Goal: Task Accomplishment & Management: Use online tool/utility

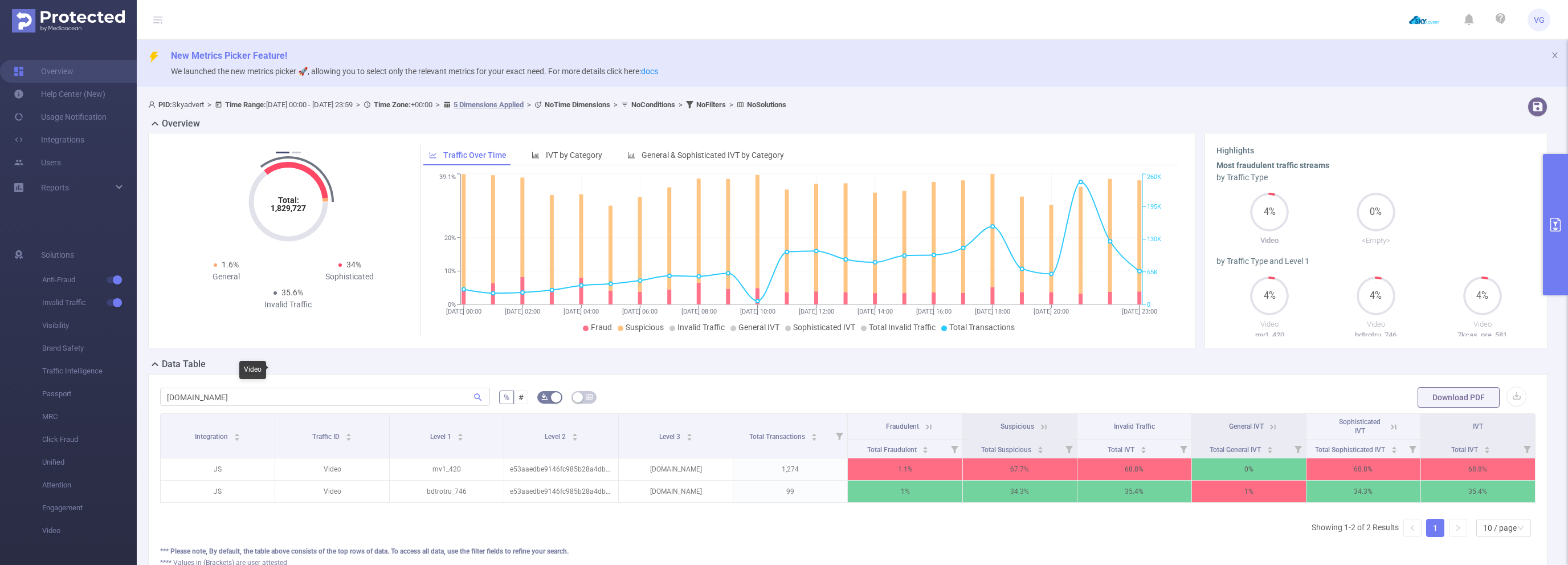
scroll to position [0, 2]
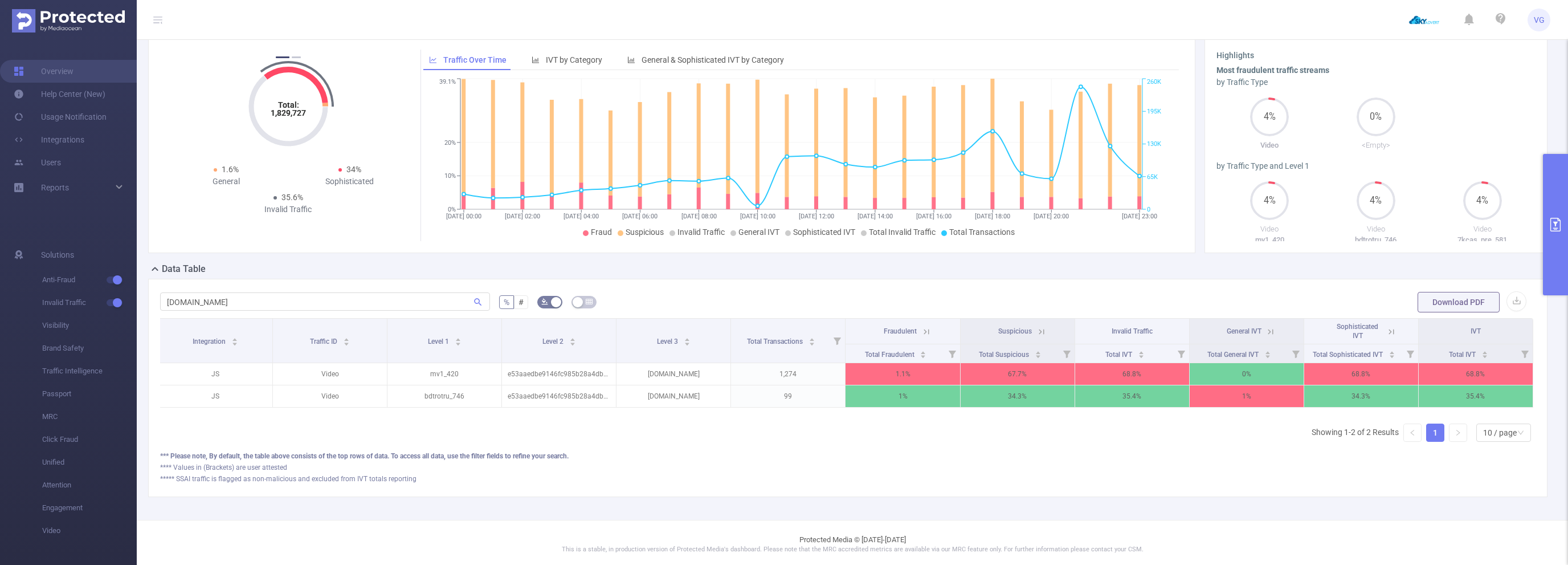
click at [1039, 331] on icon at bounding box center [1041, 331] width 10 height 10
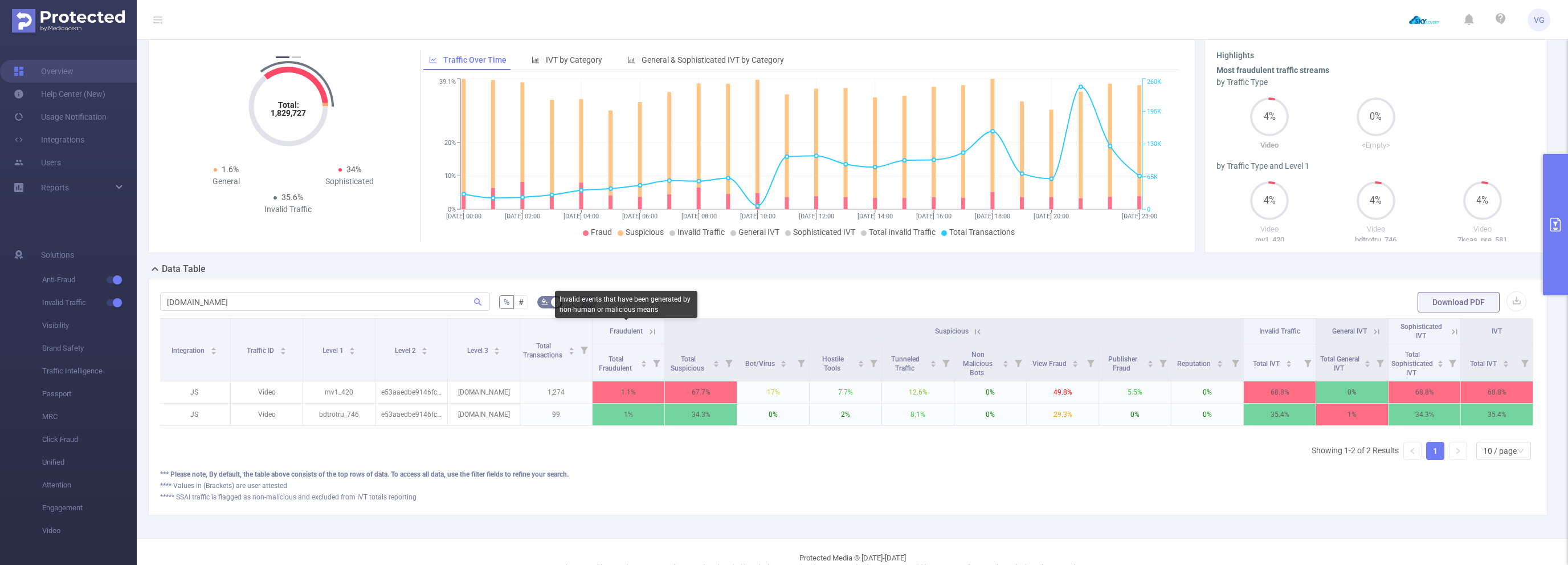
click at [630, 334] on span "Fraudulent" at bounding box center [626, 331] width 33 height 8
click at [651, 331] on icon at bounding box center [652, 331] width 5 height 5
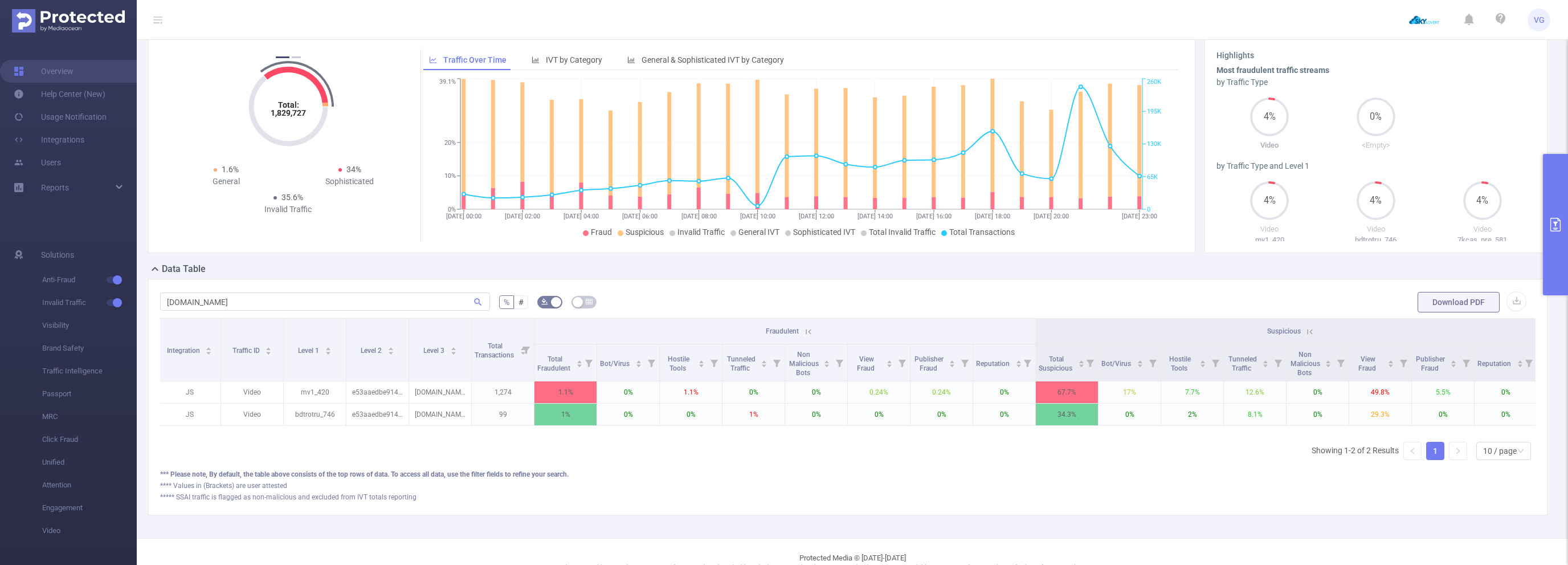
click at [813, 331] on icon at bounding box center [808, 331] width 10 height 10
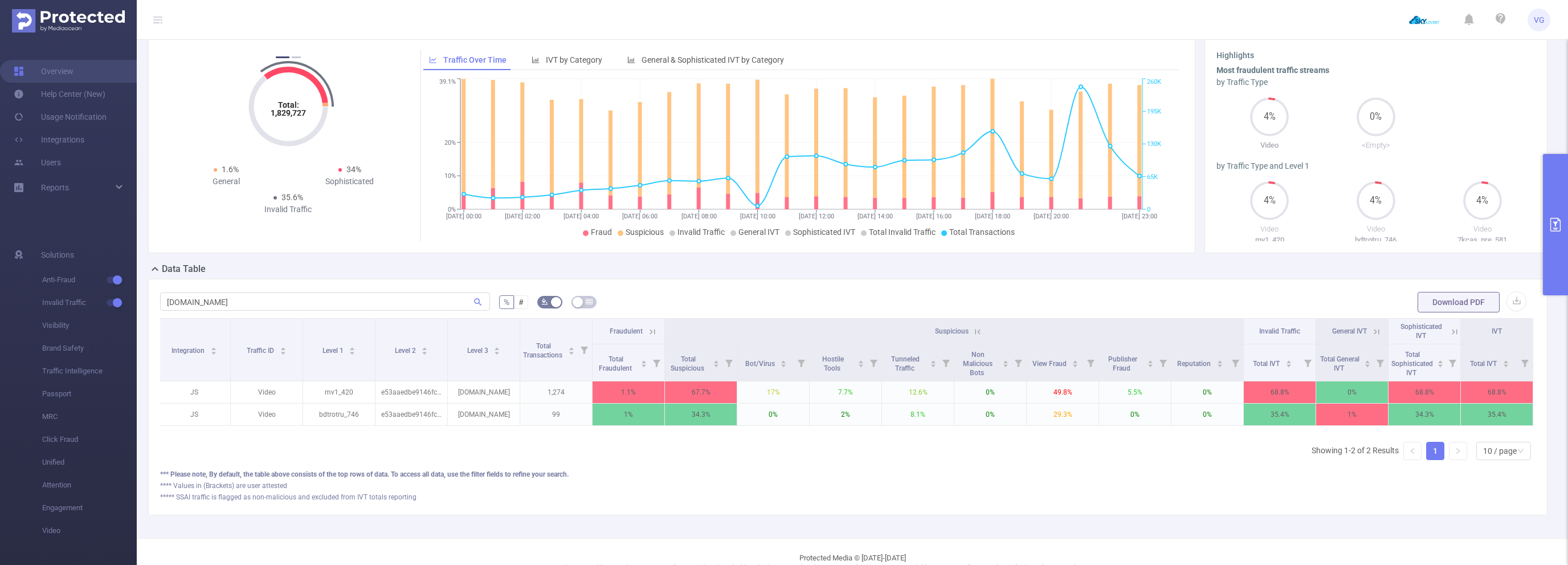
click at [982, 329] on icon at bounding box center [978, 331] width 10 height 10
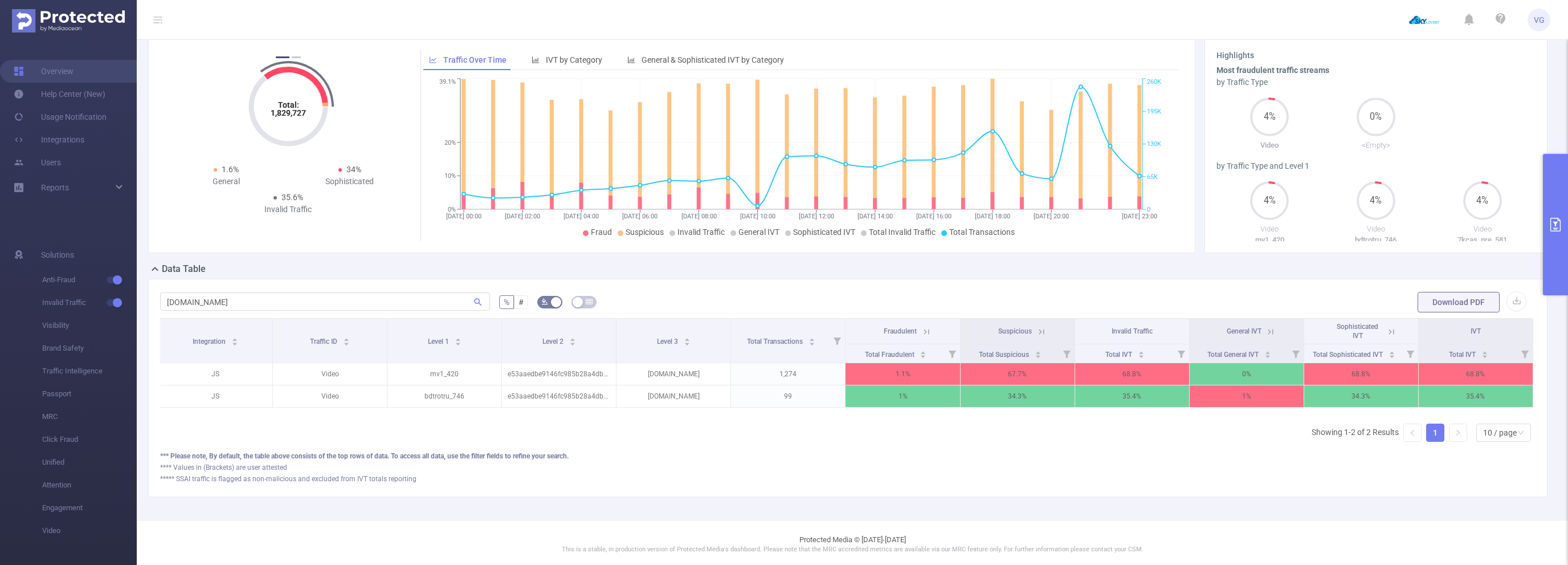
scroll to position [96, 0]
click at [1040, 327] on icon at bounding box center [1041, 331] width 10 height 10
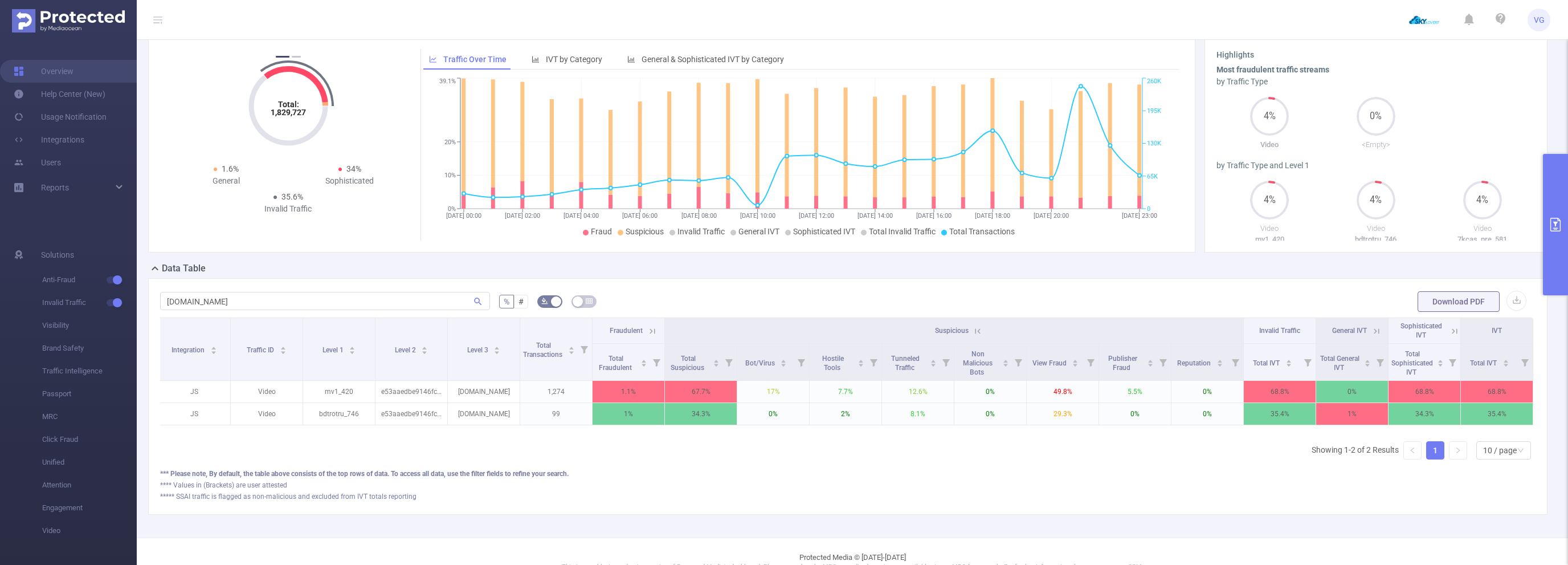
click at [654, 329] on icon at bounding box center [652, 331] width 10 height 10
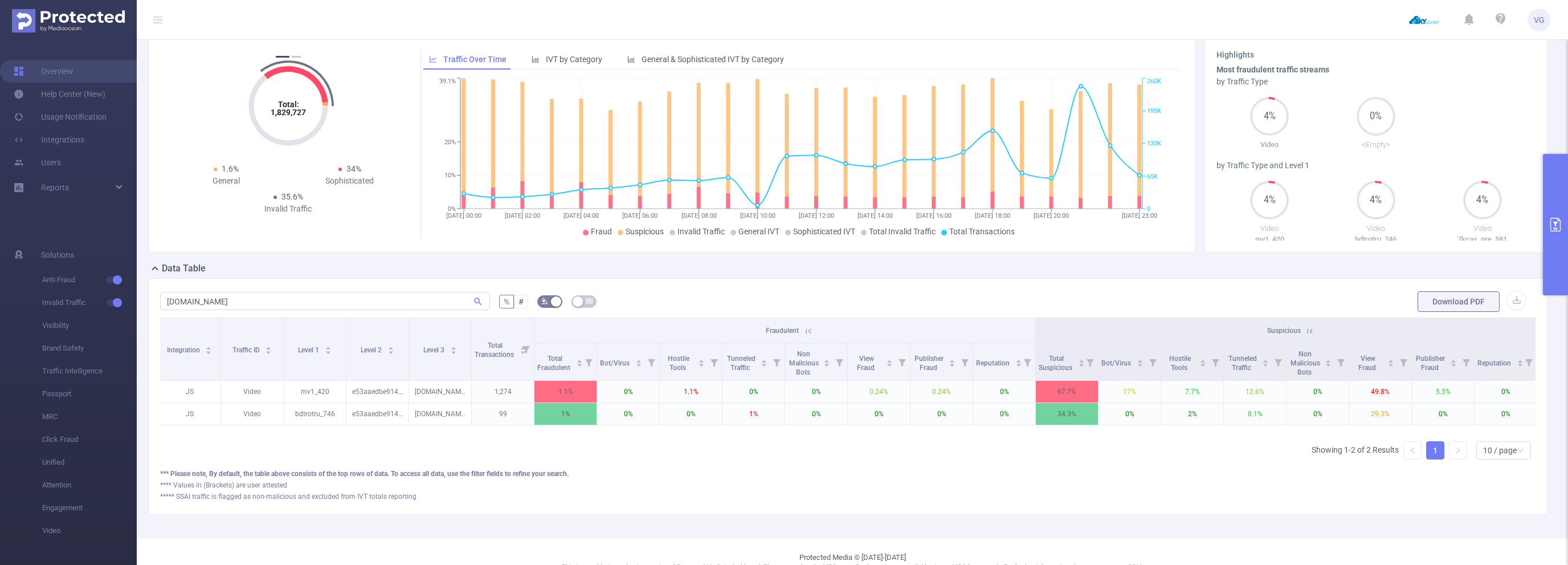
click at [810, 331] on icon at bounding box center [809, 331] width 5 height 5
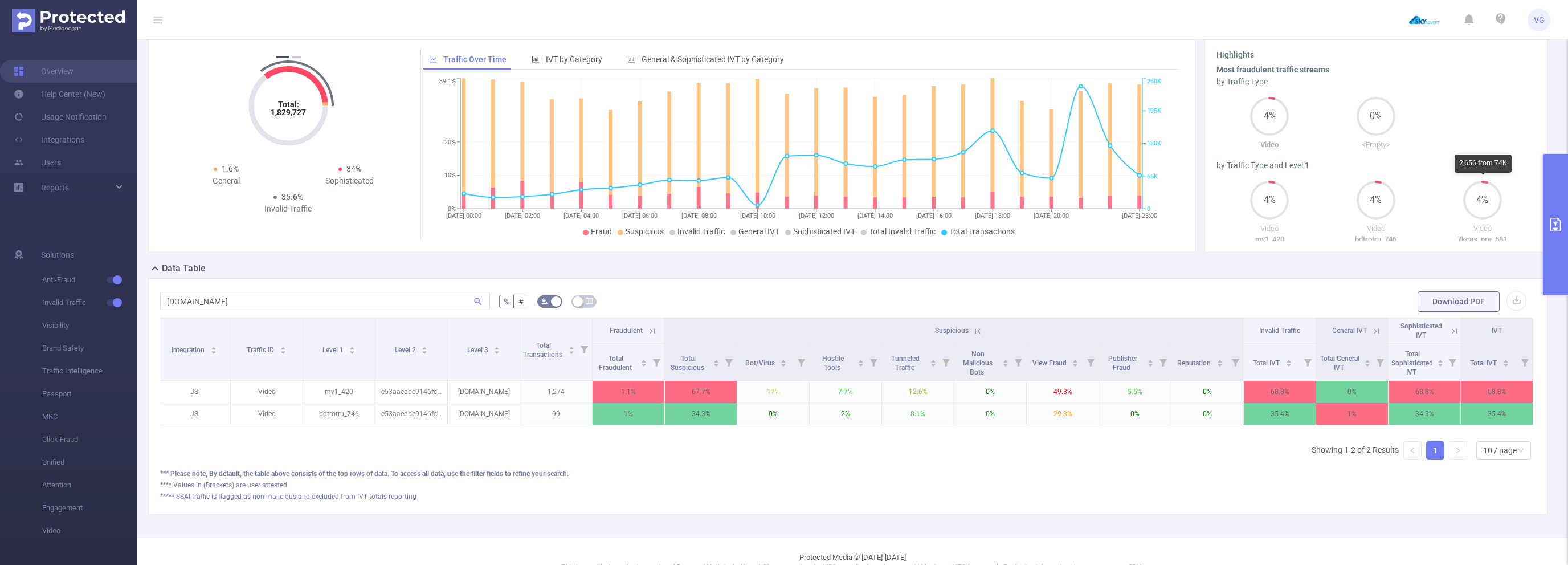
click at [1558, 223] on icon "primary" at bounding box center [1555, 225] width 13 height 13
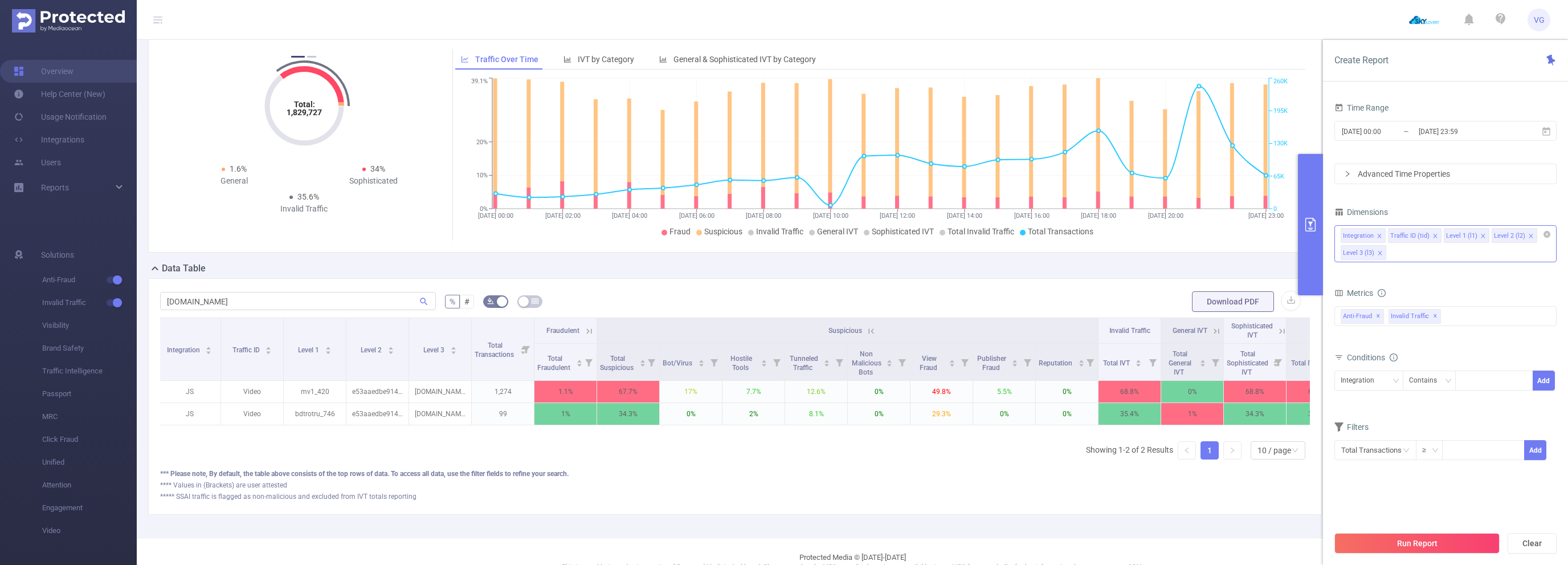
click at [1480, 234] on icon "icon: close" at bounding box center [1483, 236] width 5 height 5
click at [1412, 550] on button "Run Report" at bounding box center [1416, 543] width 165 height 21
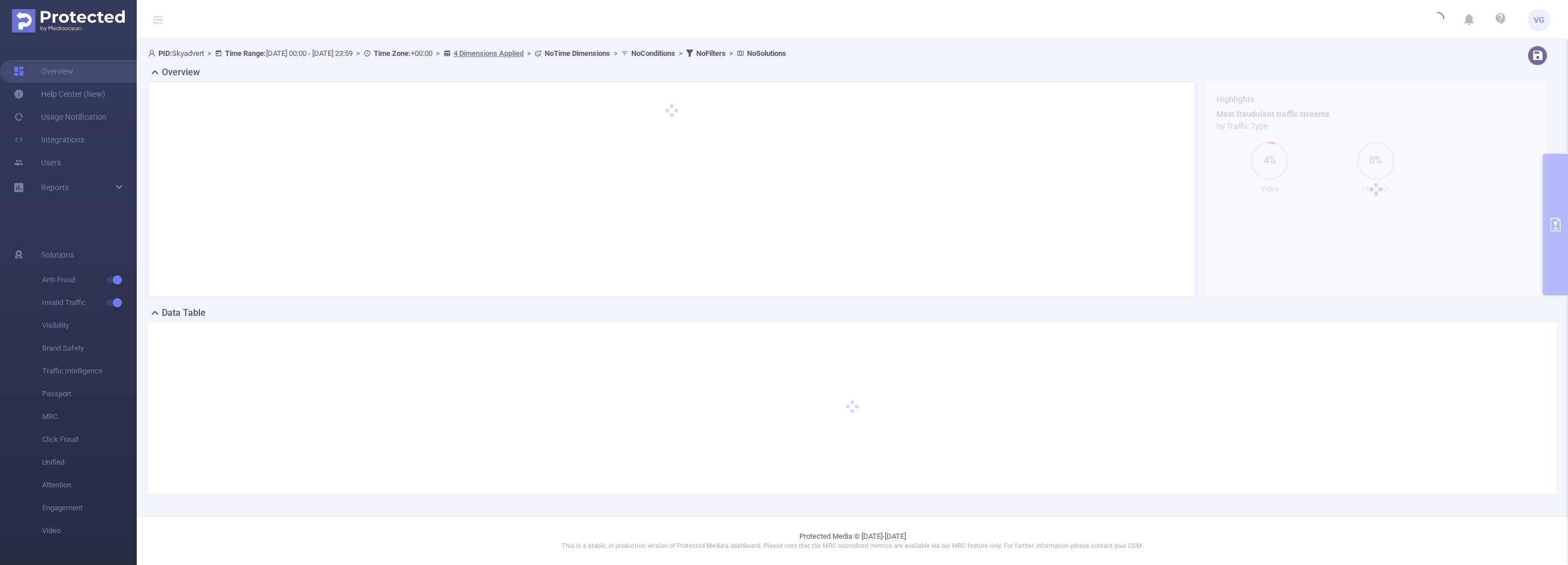
scroll to position [49, 0]
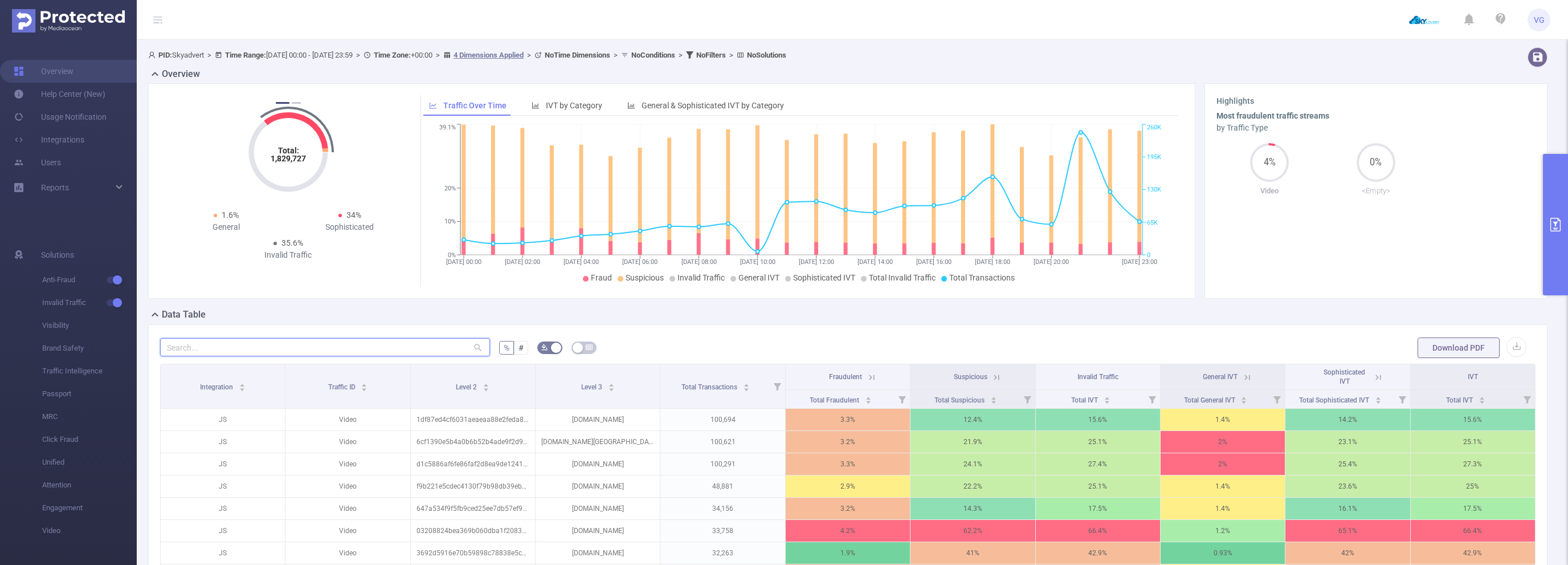
click at [253, 349] on input "text" at bounding box center [325, 347] width 330 height 18
paste input "[DOMAIN_NAME]"
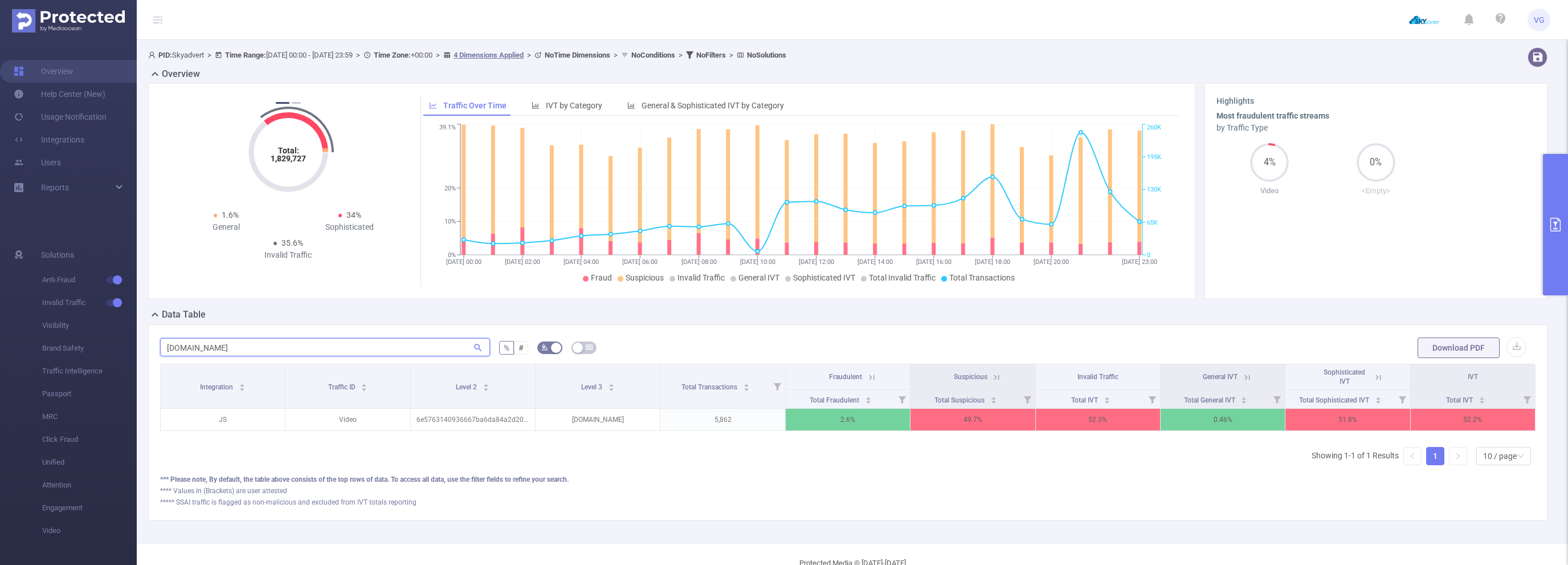
type input "[DOMAIN_NAME]"
click at [990, 374] on icon at bounding box center [995, 376] width 13 height 12
